Goal: Information Seeking & Learning: Learn about a topic

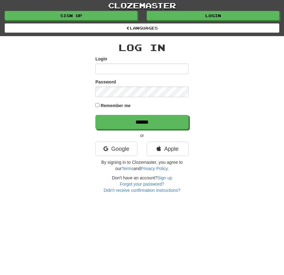
drag, startPoint x: 127, startPoint y: 56, endPoint x: 126, endPoint y: 71, distance: 15.2
click at [127, 57] on div "Login" at bounding box center [142, 65] width 93 height 18
click at [126, 71] on input "Login" at bounding box center [142, 68] width 93 height 11
type input "**********"
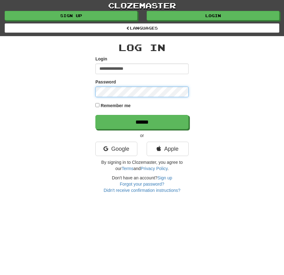
click at [96, 115] on input "******" at bounding box center [142, 122] width 93 height 14
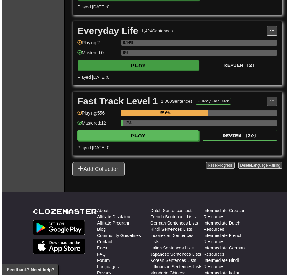
scroll to position [249, 0]
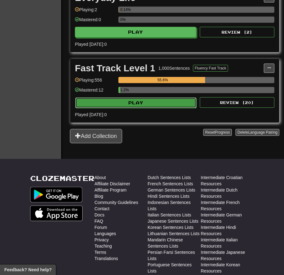
click at [147, 107] on button "Play" at bounding box center [135, 102] width 121 height 11
select select "**"
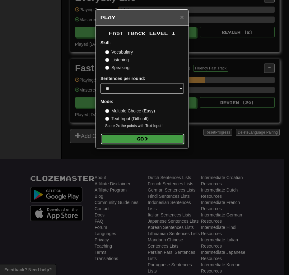
click at [150, 134] on button "Go" at bounding box center [142, 138] width 83 height 11
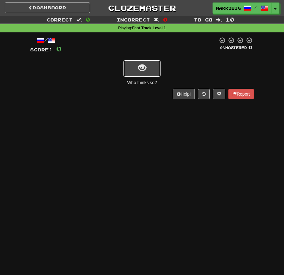
click at [156, 72] on button "show sentence" at bounding box center [142, 68] width 37 height 17
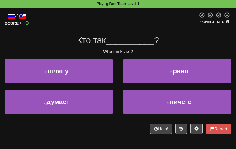
scroll to position [31, 0]
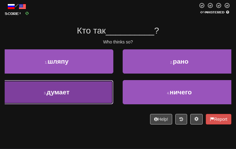
click at [113, 96] on button "3 . думает" at bounding box center [56, 92] width 113 height 24
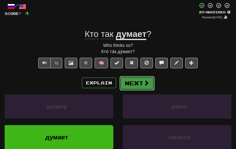
click at [133, 79] on button "Next" at bounding box center [136, 83] width 35 height 14
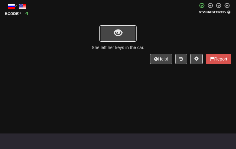
click at [118, 37] on span "show sentence" at bounding box center [118, 33] width 8 height 8
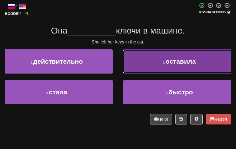
click at [138, 66] on button "2 . оставила" at bounding box center [179, 61] width 113 height 24
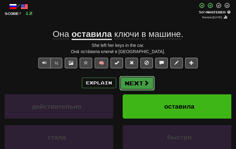
click at [129, 76] on button "Next" at bounding box center [136, 83] width 35 height 14
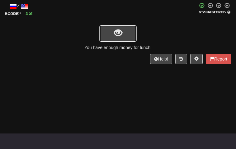
click at [128, 38] on button "show sentence" at bounding box center [117, 33] width 37 height 17
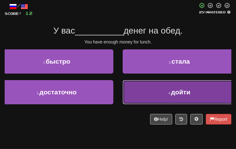
drag, startPoint x: 141, startPoint y: 90, endPoint x: 138, endPoint y: 90, distance: 3.4
click at [138, 90] on button "4 . дойти" at bounding box center [179, 92] width 113 height 24
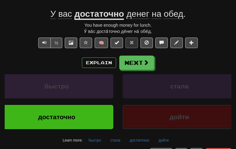
scroll to position [62, 0]
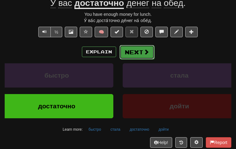
click at [131, 46] on button "Next" at bounding box center [136, 52] width 35 height 14
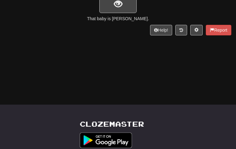
scroll to position [29, 0]
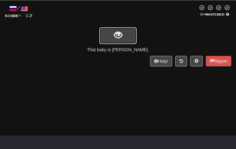
click at [124, 40] on button "show sentence" at bounding box center [117, 35] width 37 height 17
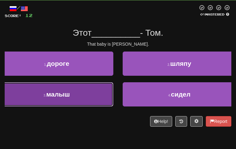
click at [109, 99] on button "3 . малыш" at bounding box center [56, 94] width 113 height 24
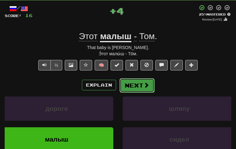
click at [130, 82] on button "Next" at bounding box center [136, 85] width 35 height 14
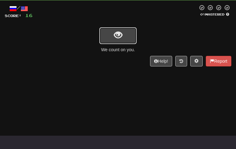
click at [119, 38] on span "show sentence" at bounding box center [118, 35] width 8 height 8
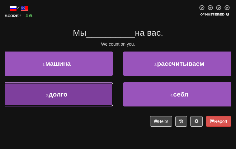
click at [89, 103] on button "3 . долго" at bounding box center [56, 94] width 113 height 24
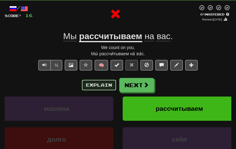
click at [105, 85] on button "Explain" at bounding box center [99, 85] width 34 height 11
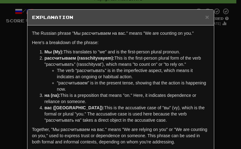
click at [211, 62] on div "The Russian phrase "Мы рассчитываем на вас." means "We are counting on you." He…" at bounding box center [120, 90] width 186 height 128
click at [205, 20] on span "×" at bounding box center [207, 16] width 4 height 7
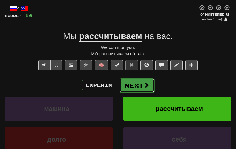
click at [148, 81] on button "Next" at bounding box center [136, 85] width 35 height 14
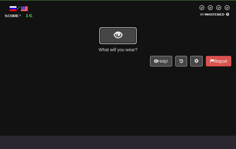
click at [119, 40] on span "show sentence" at bounding box center [118, 35] width 8 height 8
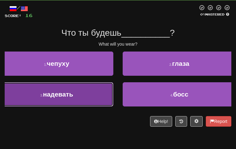
click at [93, 104] on button "3 . надевать" at bounding box center [56, 94] width 113 height 24
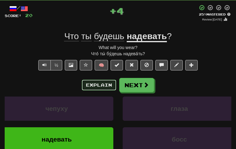
click at [112, 85] on button "Explain" at bounding box center [99, 85] width 34 height 11
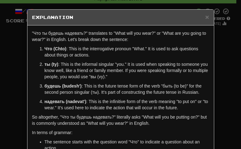
click at [220, 63] on div "× Explanation "Что ты будешь надевать?" translates to "What will you wear?" or …" at bounding box center [120, 74] width 241 height 149
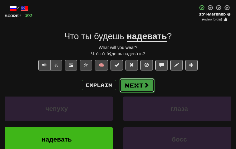
click at [147, 88] on span at bounding box center [146, 85] width 6 height 6
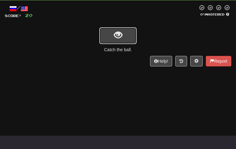
click at [122, 32] on button "show sentence" at bounding box center [117, 35] width 37 height 17
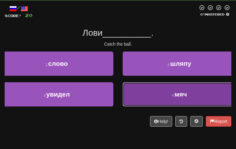
click at [144, 91] on button "4 . мяч" at bounding box center [179, 94] width 113 height 24
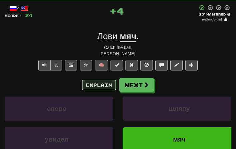
click at [96, 86] on button "Explain" at bounding box center [99, 85] width 34 height 11
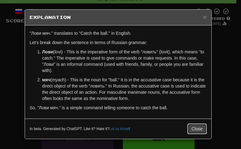
click at [192, 125] on button "Close" at bounding box center [196, 129] width 19 height 11
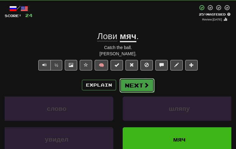
click at [132, 85] on button "Next" at bounding box center [136, 85] width 35 height 14
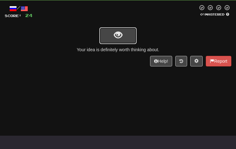
click at [128, 38] on button "show sentence" at bounding box center [117, 35] width 37 height 17
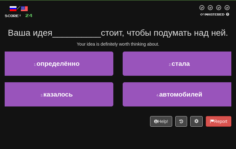
click at [138, 66] on div "/ Score: 24 0 % Mastered Ваша идея __________ стоит, чтобы подумать над ней. Yo…" at bounding box center [118, 66] width 227 height 122
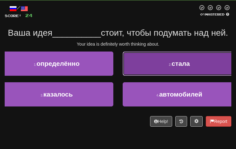
click at [142, 73] on button "2 . стала" at bounding box center [179, 64] width 113 height 24
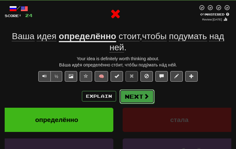
click at [122, 93] on button "Next" at bounding box center [136, 97] width 35 height 14
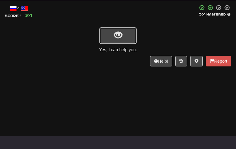
click at [128, 40] on button "show sentence" at bounding box center [117, 35] width 37 height 17
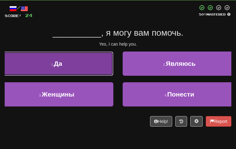
click at [83, 62] on button "1 . Да" at bounding box center [56, 64] width 113 height 24
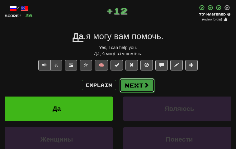
click at [130, 82] on button "Next" at bounding box center [136, 85] width 35 height 14
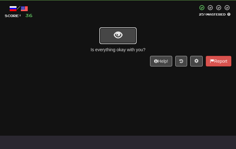
click at [114, 35] on span "show sentence" at bounding box center [118, 35] width 8 height 8
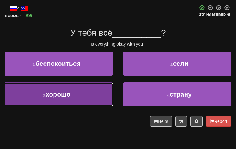
click at [81, 107] on button "3 . хорошо" at bounding box center [56, 94] width 113 height 24
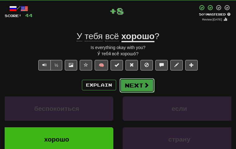
click at [126, 85] on button "Next" at bounding box center [136, 85] width 35 height 14
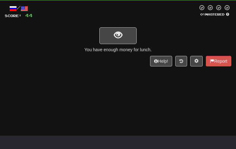
click at [116, 28] on div "/ Score: 44 0 % Mastered You have enough money for lunch. Help! Report" at bounding box center [118, 36] width 227 height 62
click at [118, 40] on span "show sentence" at bounding box center [118, 35] width 8 height 8
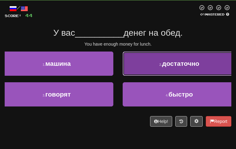
click at [133, 66] on button "2 . достаточно" at bounding box center [179, 64] width 113 height 24
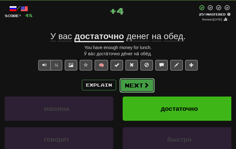
click at [133, 78] on button "Next" at bounding box center [136, 85] width 35 height 14
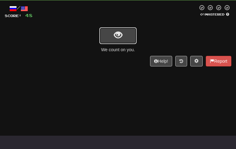
click at [128, 36] on button "show sentence" at bounding box center [117, 35] width 37 height 17
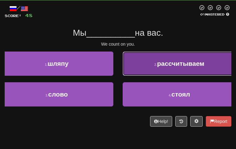
click at [133, 63] on button "2 . рассчитываем" at bounding box center [179, 64] width 113 height 24
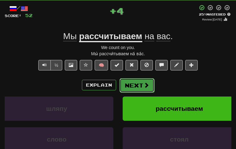
click at [128, 90] on button "Next" at bounding box center [136, 85] width 35 height 14
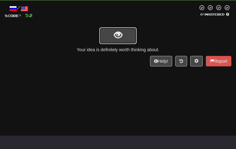
click at [129, 36] on button "show sentence" at bounding box center [117, 35] width 37 height 17
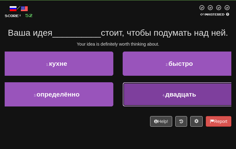
click at [143, 107] on button "4 . двадцать" at bounding box center [179, 94] width 113 height 24
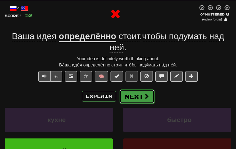
click at [137, 93] on button "Next" at bounding box center [136, 97] width 35 height 14
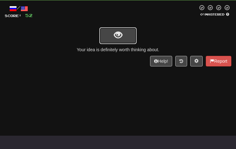
click at [122, 40] on button "show sentence" at bounding box center [117, 35] width 37 height 17
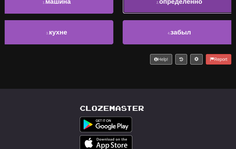
click at [160, 5] on span "определённо" at bounding box center [180, 1] width 43 height 7
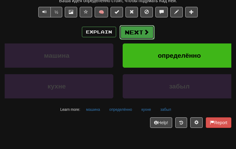
click at [149, 28] on button "Next" at bounding box center [136, 32] width 35 height 14
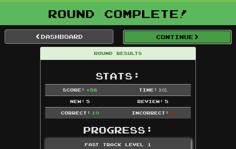
click at [162, 37] on button "Continue" at bounding box center [177, 37] width 109 height 14
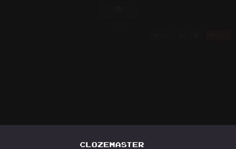
scroll to position [27, 0]
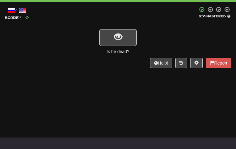
click at [121, 30] on div "/ Score: 0 25 % Mastered Is he dead? Help! Report" at bounding box center [118, 38] width 227 height 62
click at [119, 37] on span "show sentence" at bounding box center [118, 37] width 8 height 8
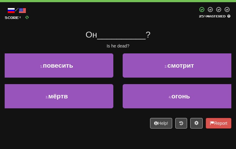
click at [142, 38] on span "__________" at bounding box center [121, 35] width 49 height 10
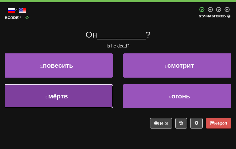
click at [90, 102] on button "3 . мёртв" at bounding box center [56, 96] width 113 height 24
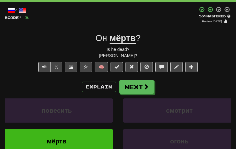
click at [78, 14] on div "+ 8" at bounding box center [113, 15] width 169 height 17
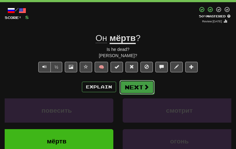
click at [132, 81] on button "Next" at bounding box center [136, 87] width 35 height 14
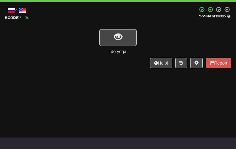
click at [59, 46] on div at bounding box center [118, 37] width 227 height 17
